Goal: Information Seeking & Learning: Check status

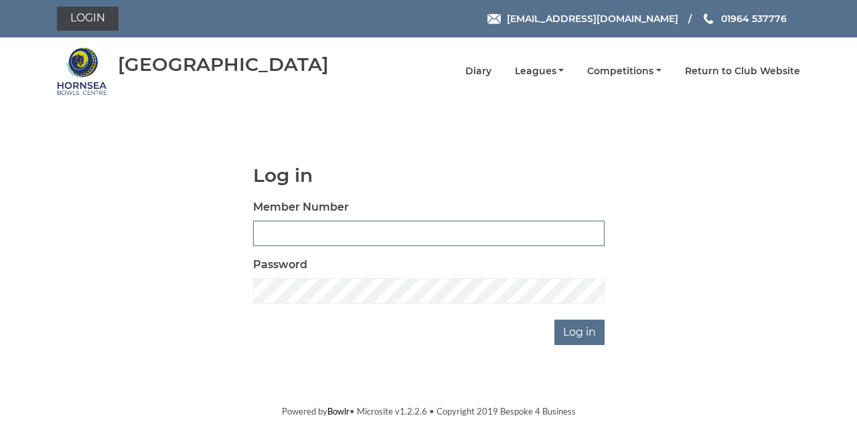
click at [269, 236] on input "Member Number" at bounding box center [428, 233] width 351 height 25
type input "0865"
click at [554, 320] on input "Log in" at bounding box center [579, 332] width 50 height 25
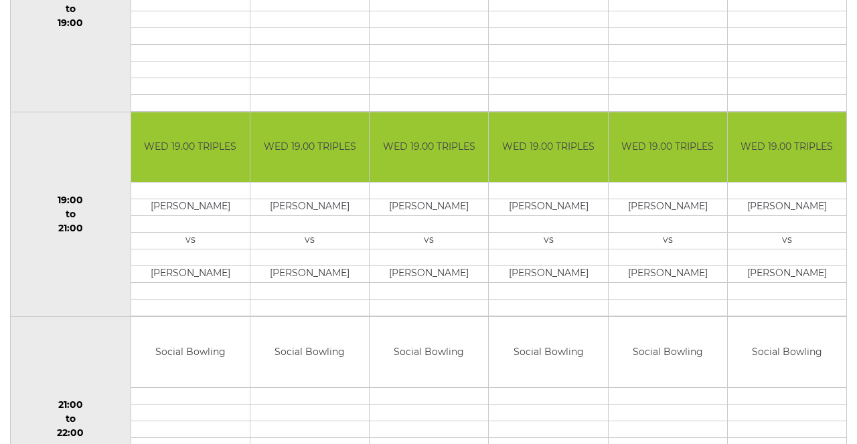
scroll to position [1204, 0]
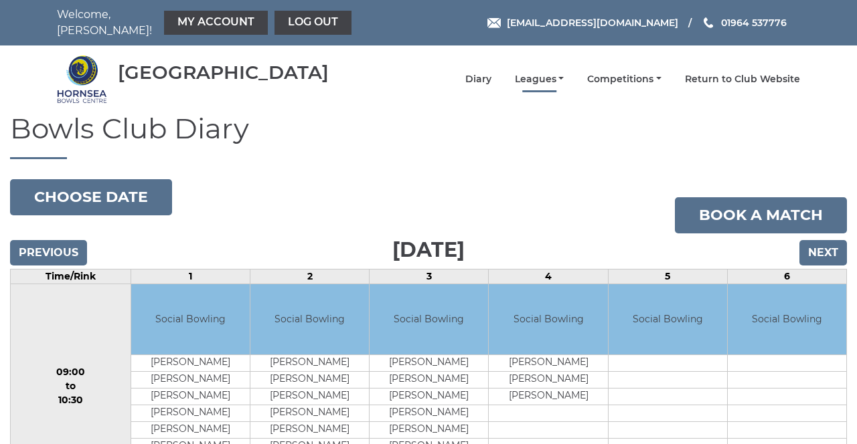
click at [542, 76] on link "Leagues" at bounding box center [540, 79] width 50 height 13
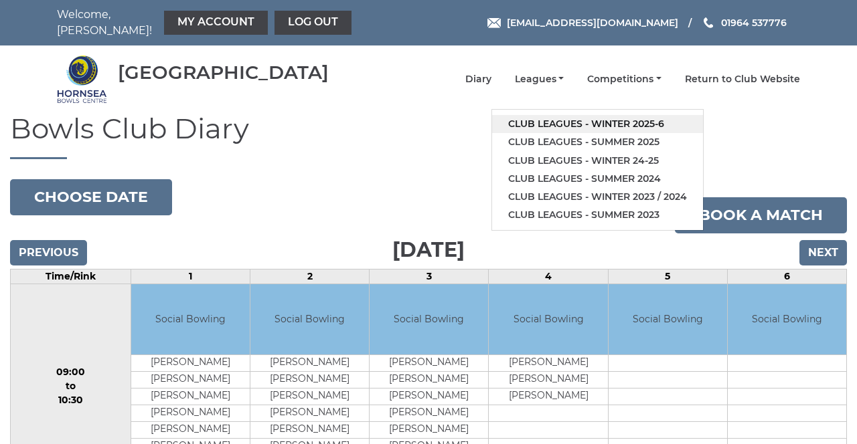
click at [535, 115] on link "Club leagues - Winter 2025-6" at bounding box center [597, 124] width 211 height 18
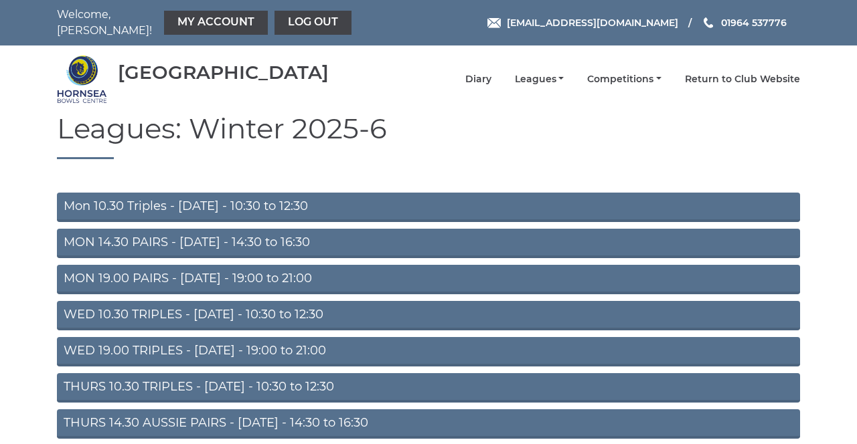
click at [78, 385] on link "THURS 10.30 TRIPLES - Thursday - 10:30 to 12:30" at bounding box center [428, 387] width 743 height 29
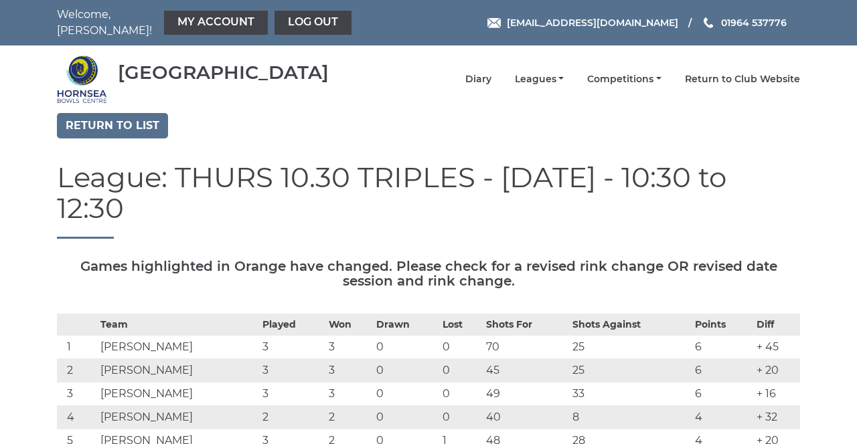
click at [205, 383] on td "Michael Fairbairn" at bounding box center [178, 394] width 162 height 23
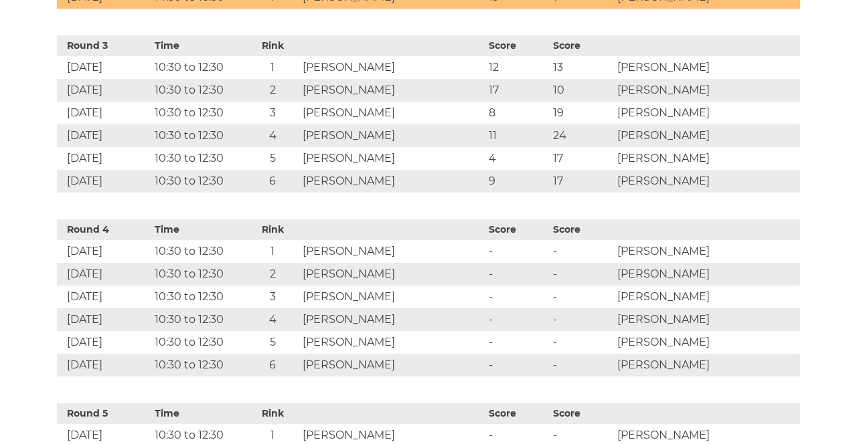
scroll to position [1061, 0]
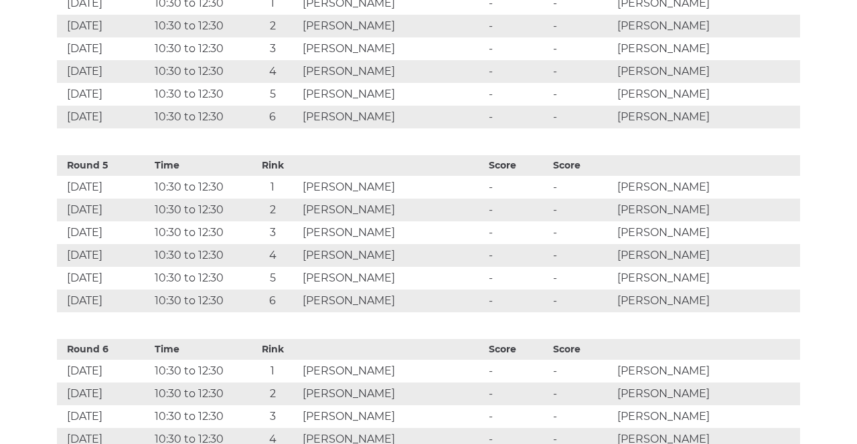
scroll to position [1314, 0]
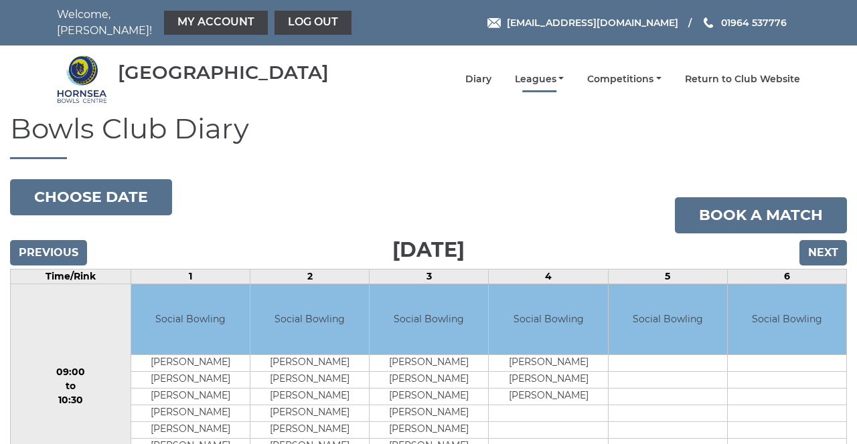
click at [541, 73] on link "Leagues" at bounding box center [540, 79] width 50 height 13
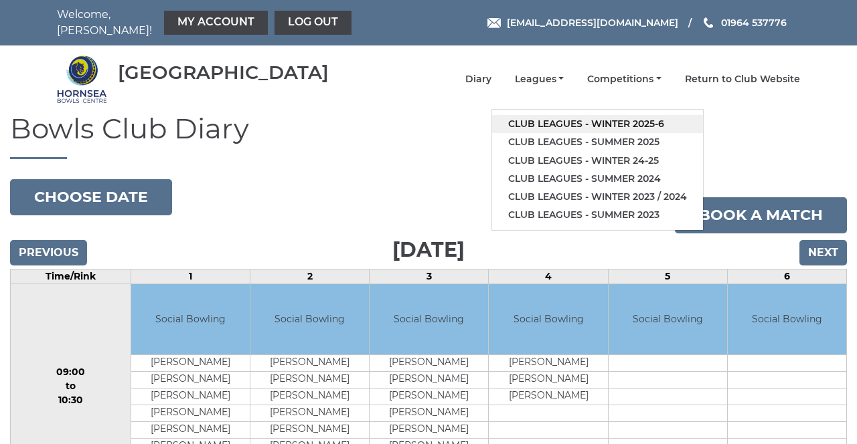
click at [554, 115] on link "Club leagues - Winter 2025-6" at bounding box center [597, 124] width 211 height 18
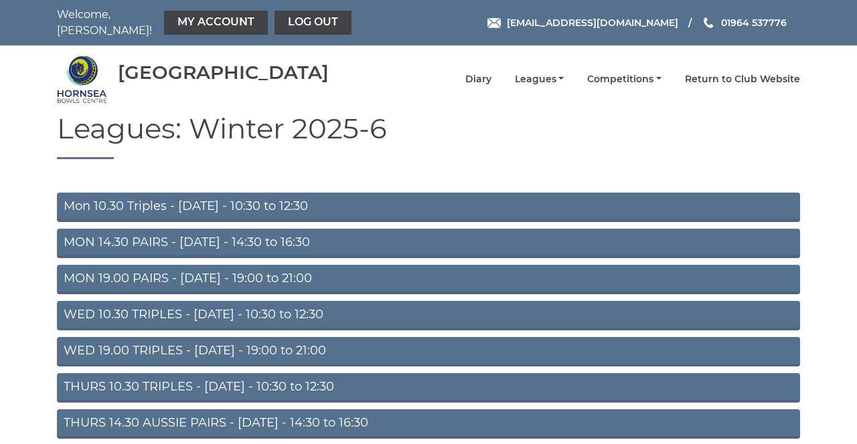
click at [92, 388] on link "THURS 10.30 TRIPLES - [DATE] - 10:30 to 12:30" at bounding box center [428, 387] width 743 height 29
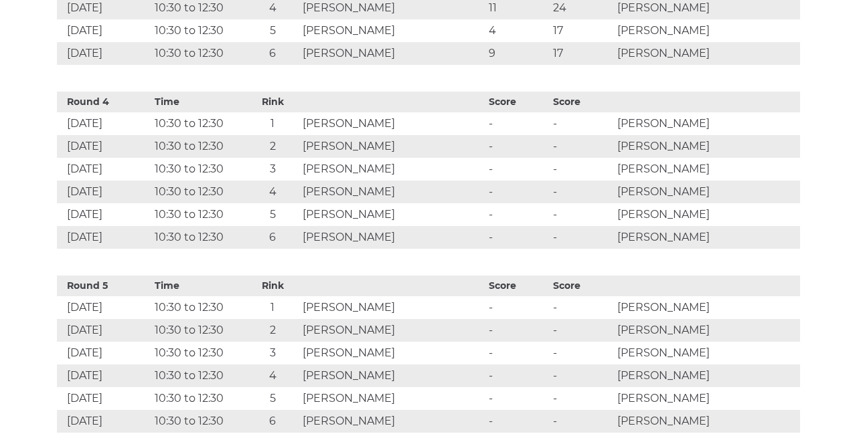
scroll to position [1191, 0]
